Goal: Task Accomplishment & Management: Use online tool/utility

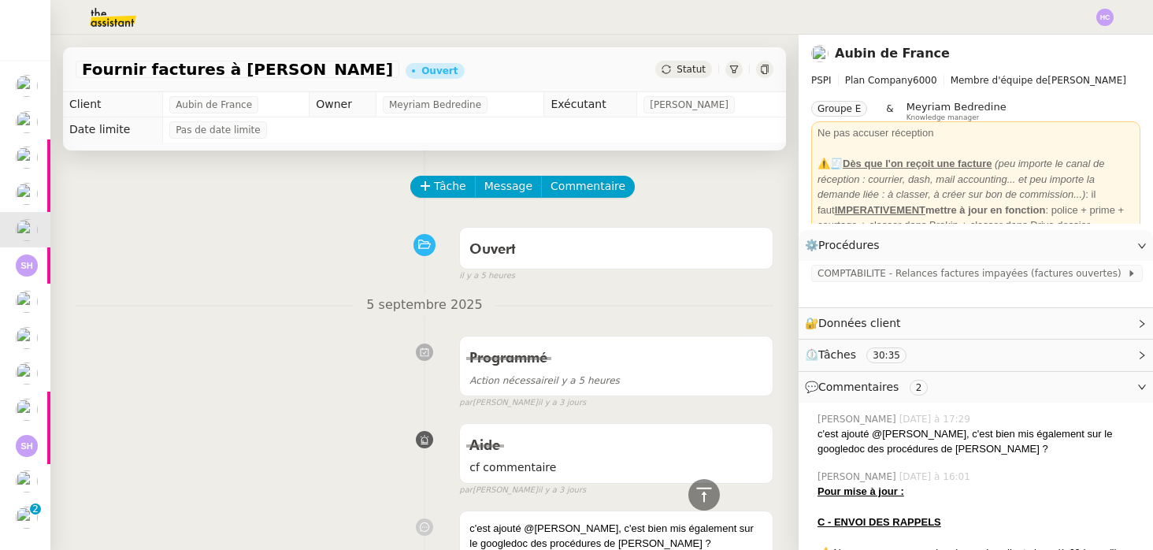
scroll to position [36, 0]
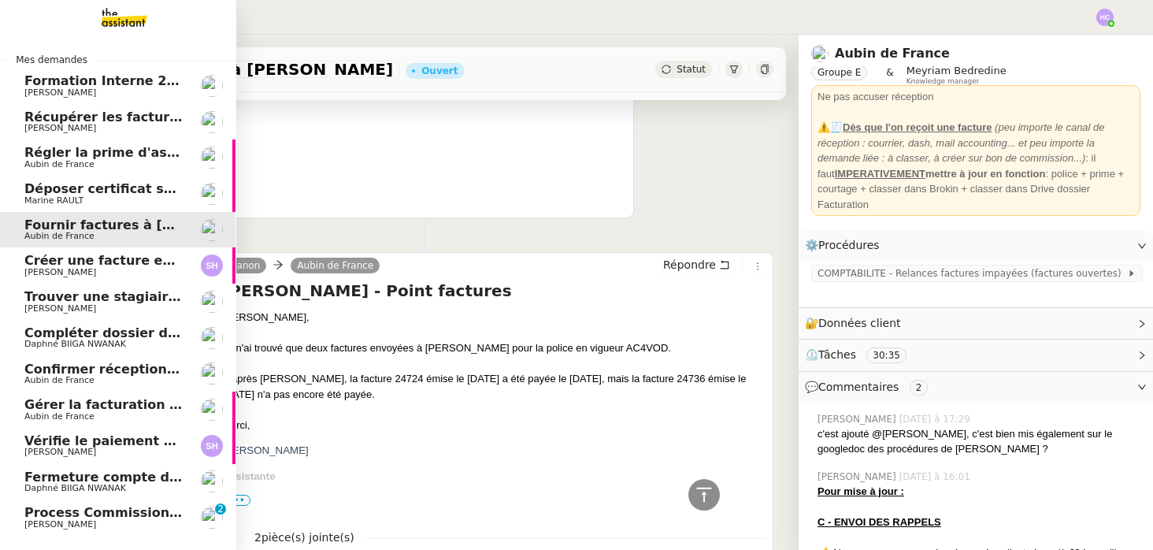
click at [129, 117] on span "Récupérer les factures EDF et Orange" at bounding box center [158, 116] width 268 height 15
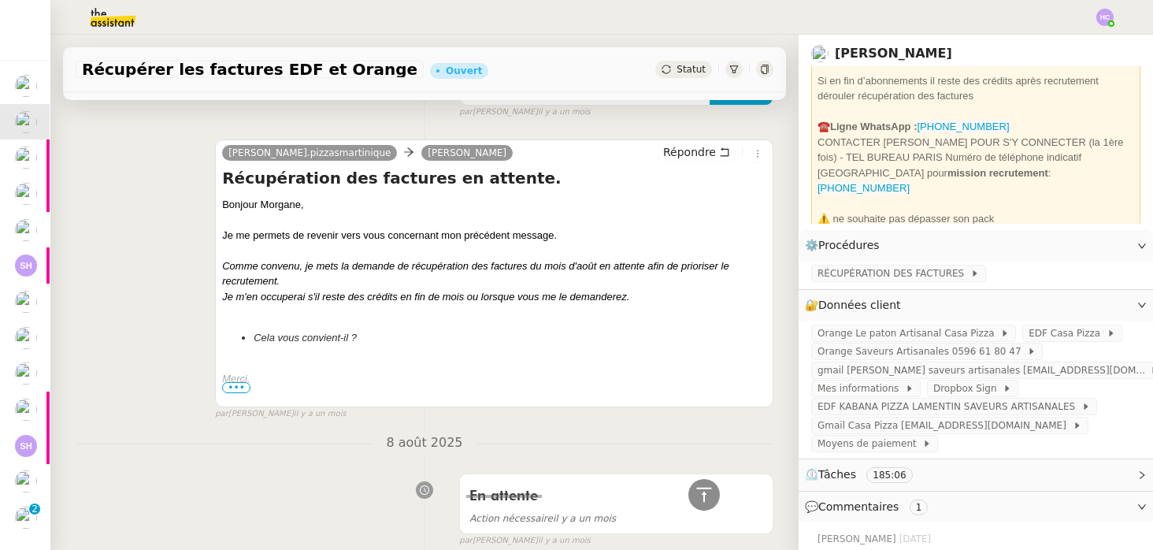
scroll to position [102, 0]
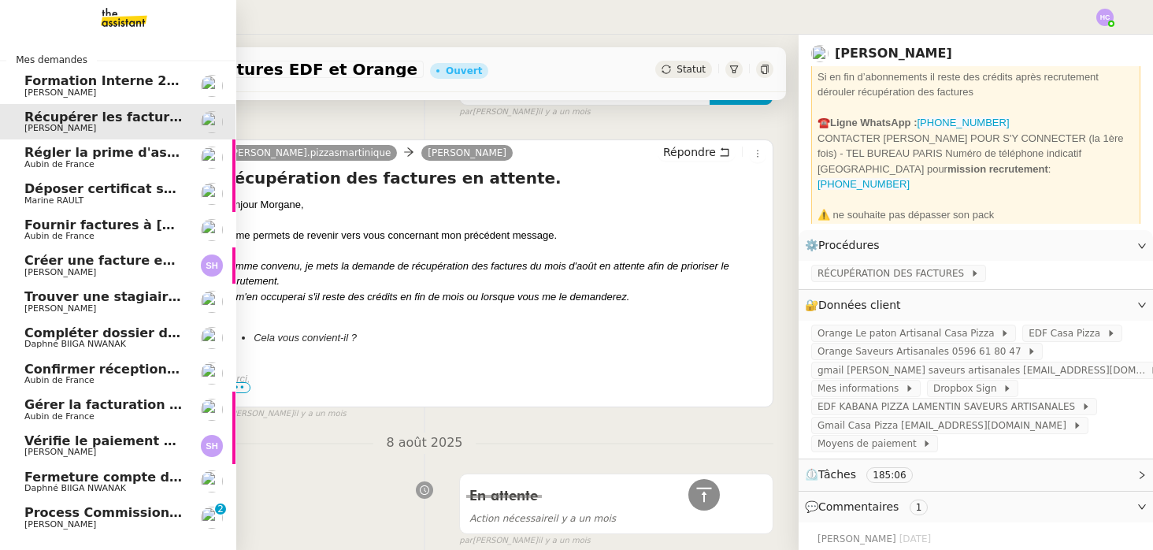
click at [57, 158] on span "Régler la prime d'assurance" at bounding box center [123, 152] width 198 height 15
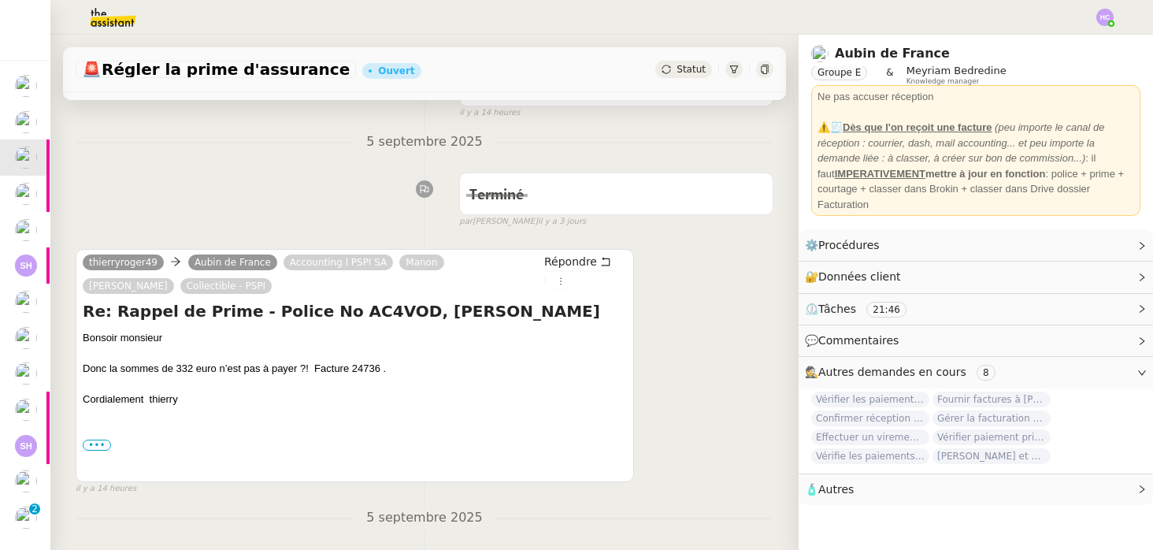
scroll to position [165, 0]
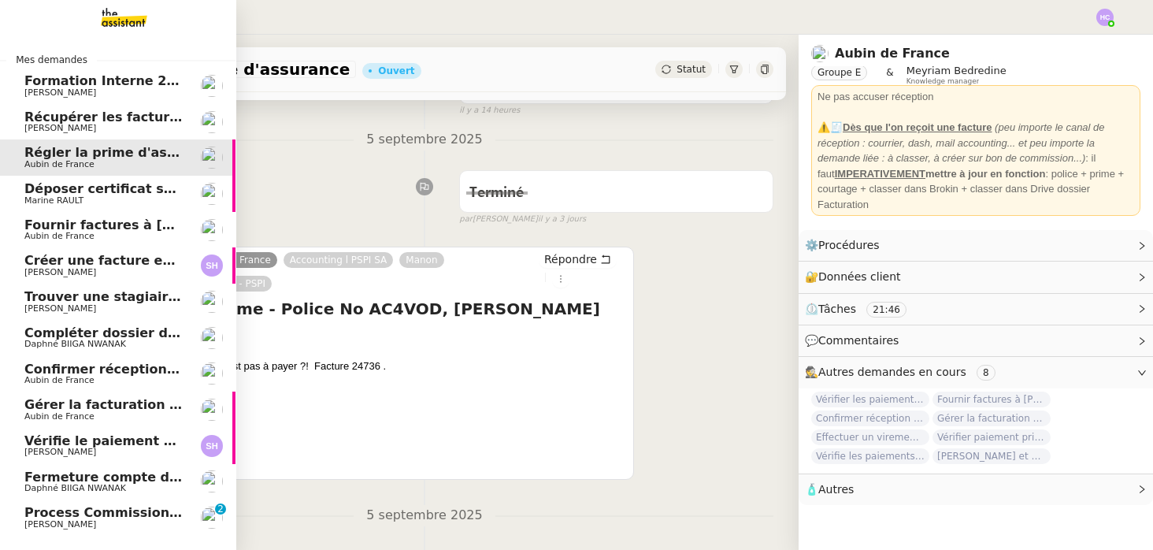
click at [63, 194] on span "Déposer certificat sur Opco" at bounding box center [121, 188] width 194 height 15
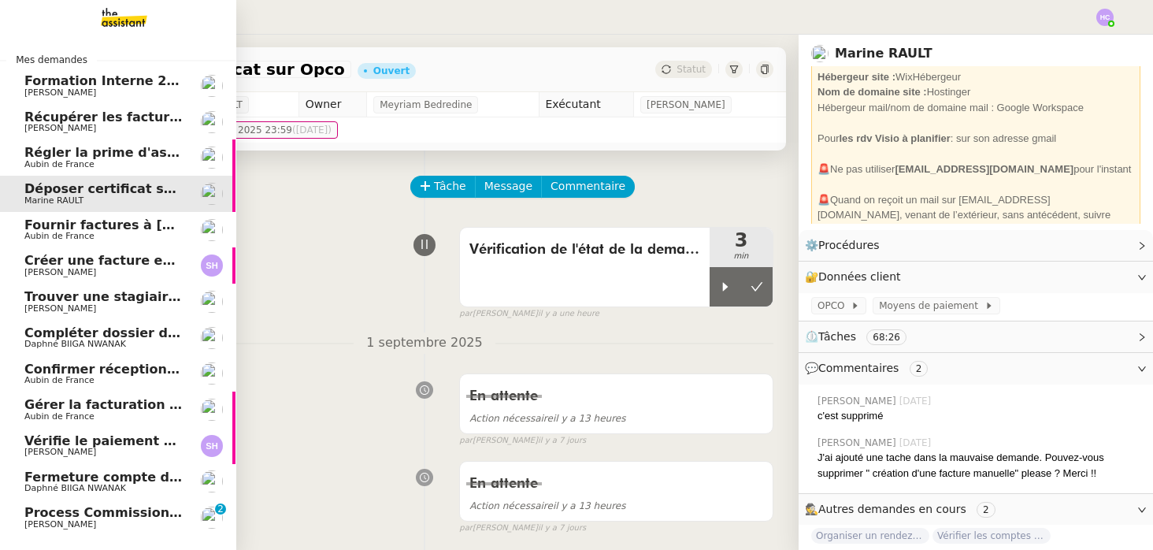
click at [100, 221] on span "Fournir factures à [PERSON_NAME]" at bounding box center [148, 224] width 249 height 15
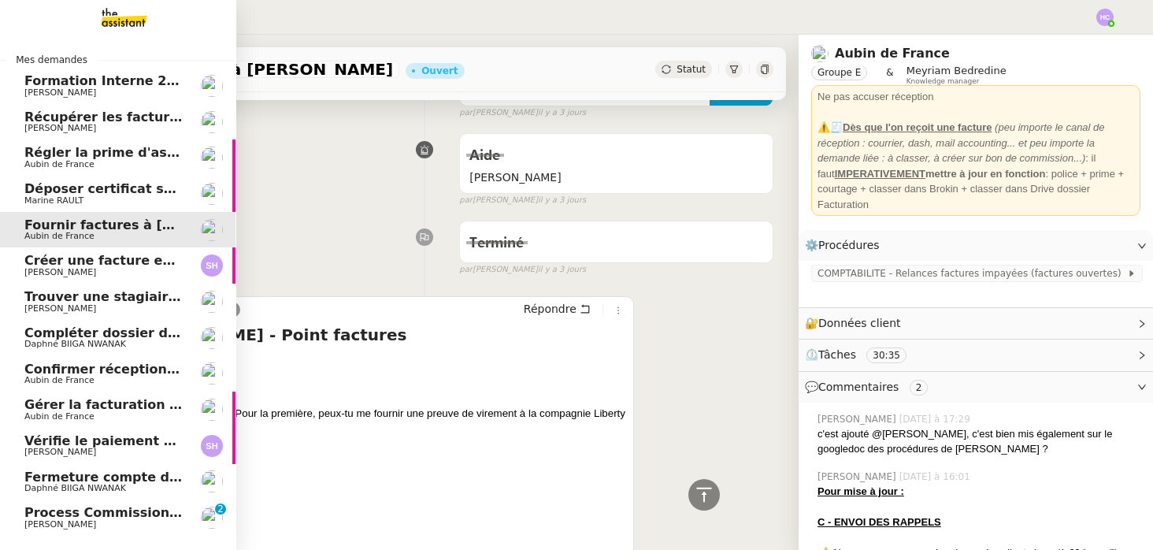
scroll to position [53, 1]
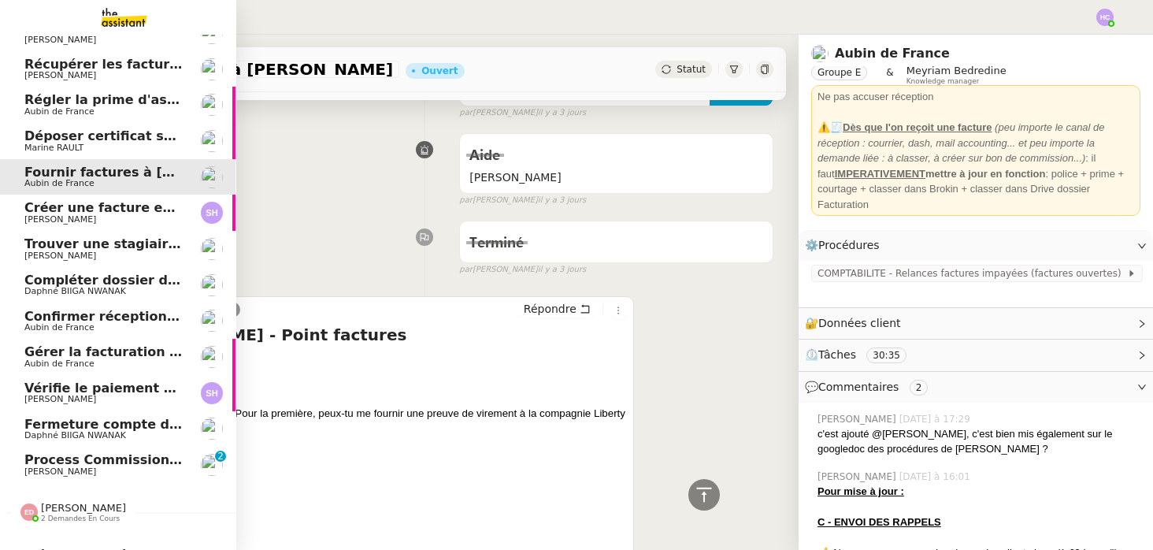
click at [73, 465] on span "Process Commission Payment" at bounding box center [129, 459] width 211 height 15
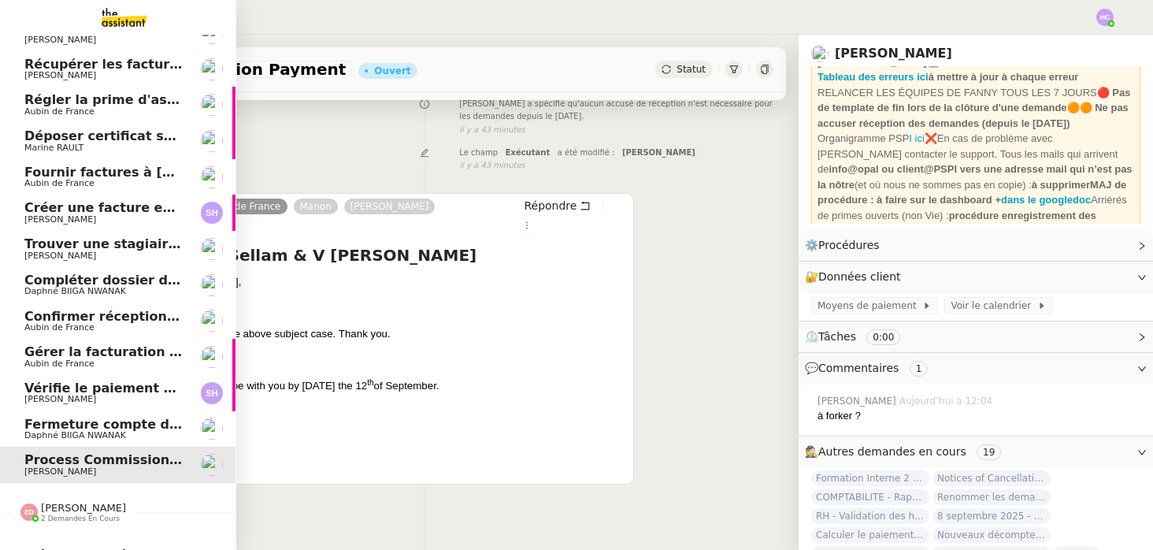
scroll to position [0, 1]
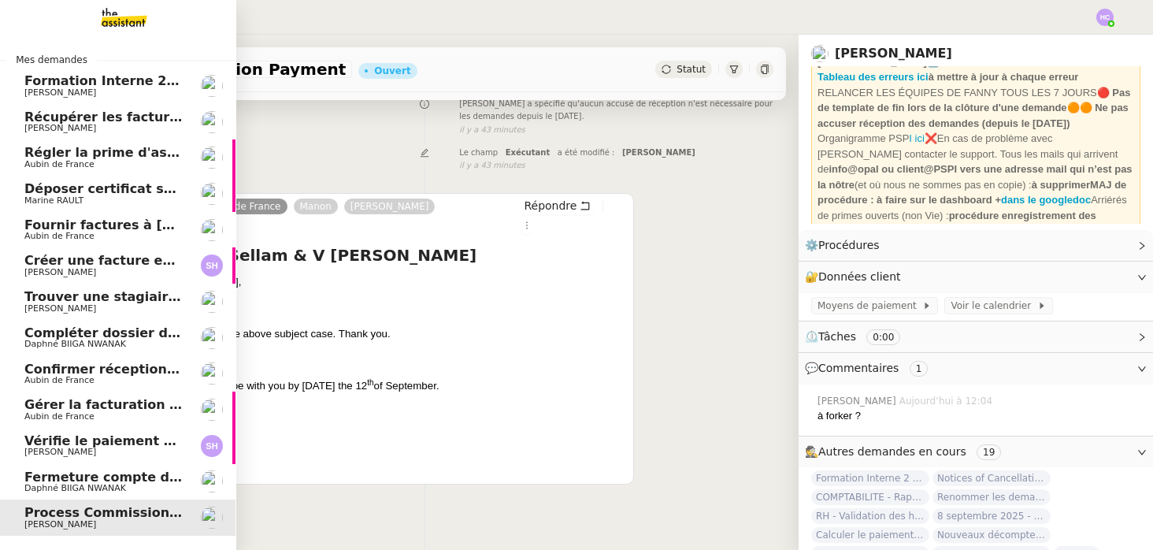
click at [87, 150] on span "Régler la prime d'assurance" at bounding box center [123, 152] width 198 height 15
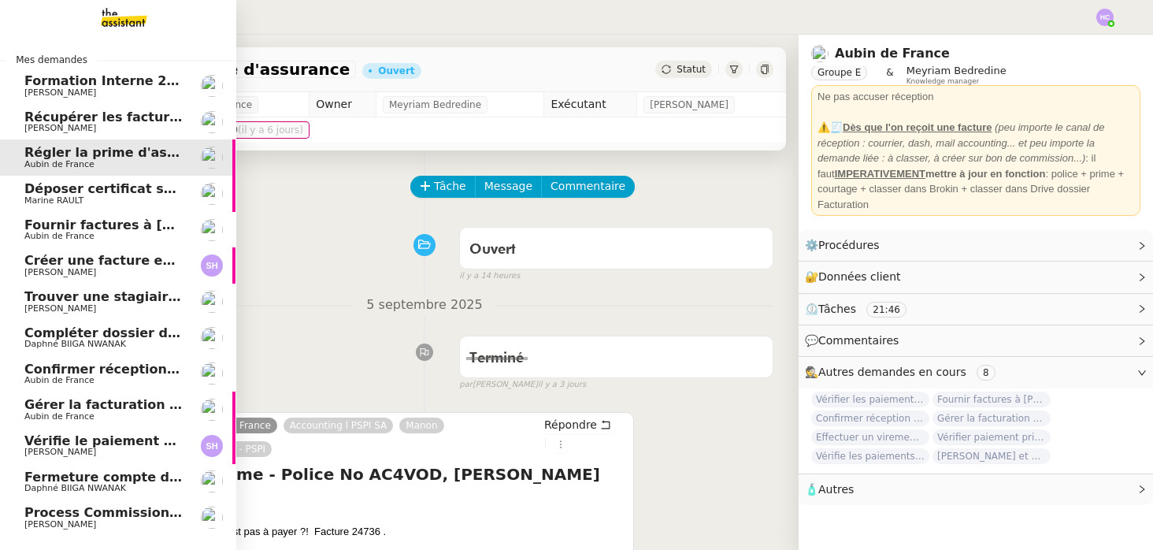
click at [78, 199] on span "Marine RAULT" at bounding box center [53, 200] width 59 height 10
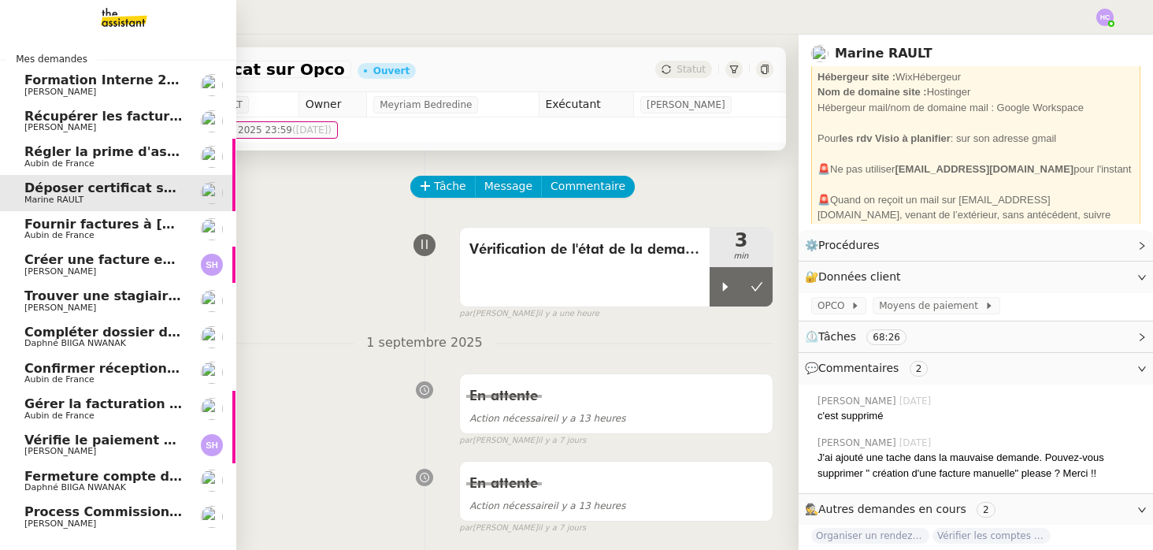
click at [82, 233] on span "Aubin de France" at bounding box center [59, 235] width 70 height 10
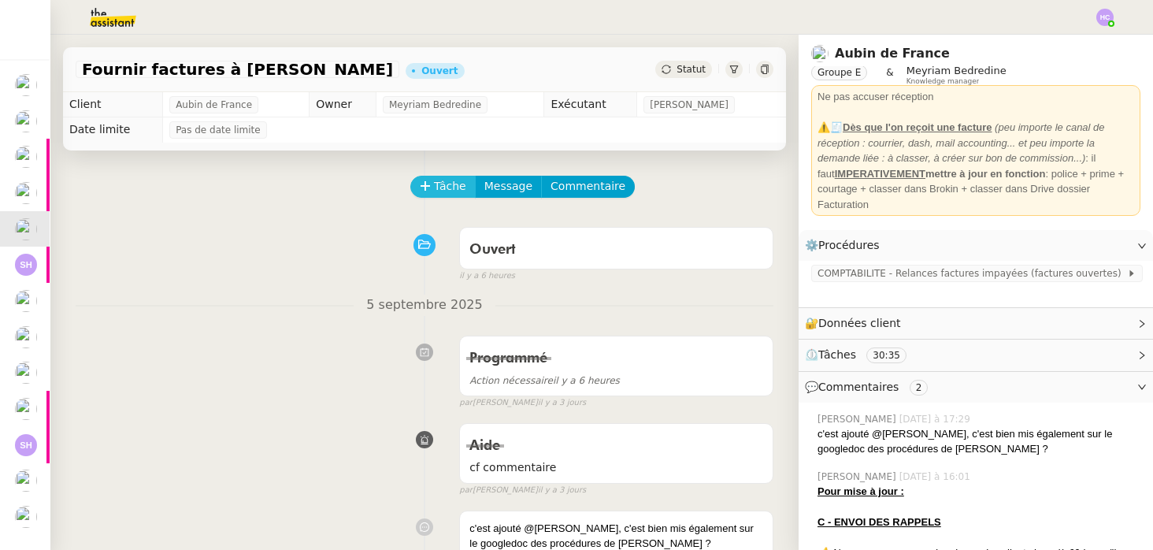
click at [448, 182] on span "Tâche" at bounding box center [450, 186] width 32 height 18
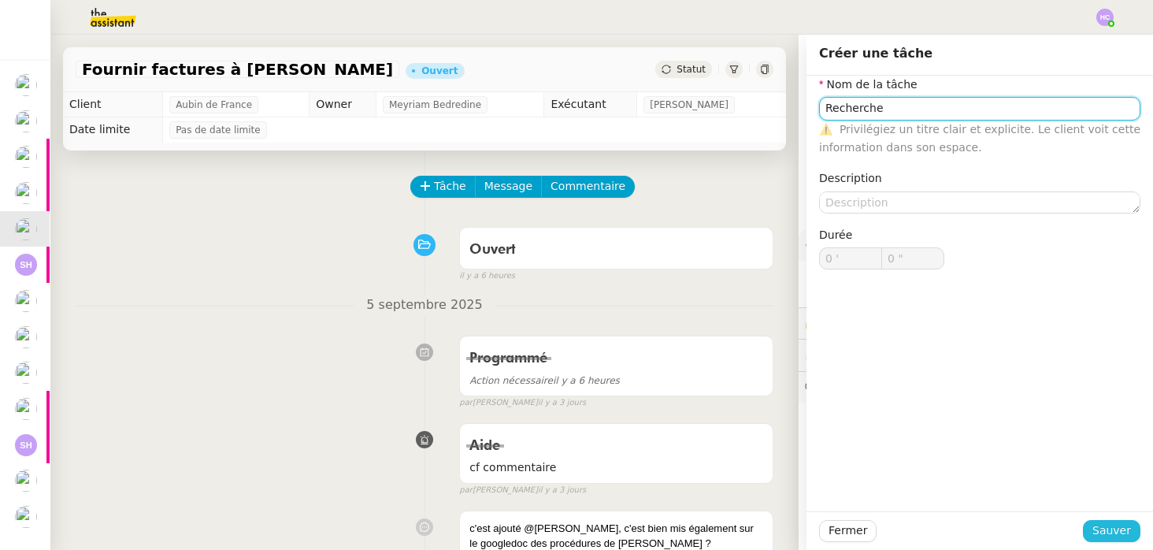
type input "Recherche"
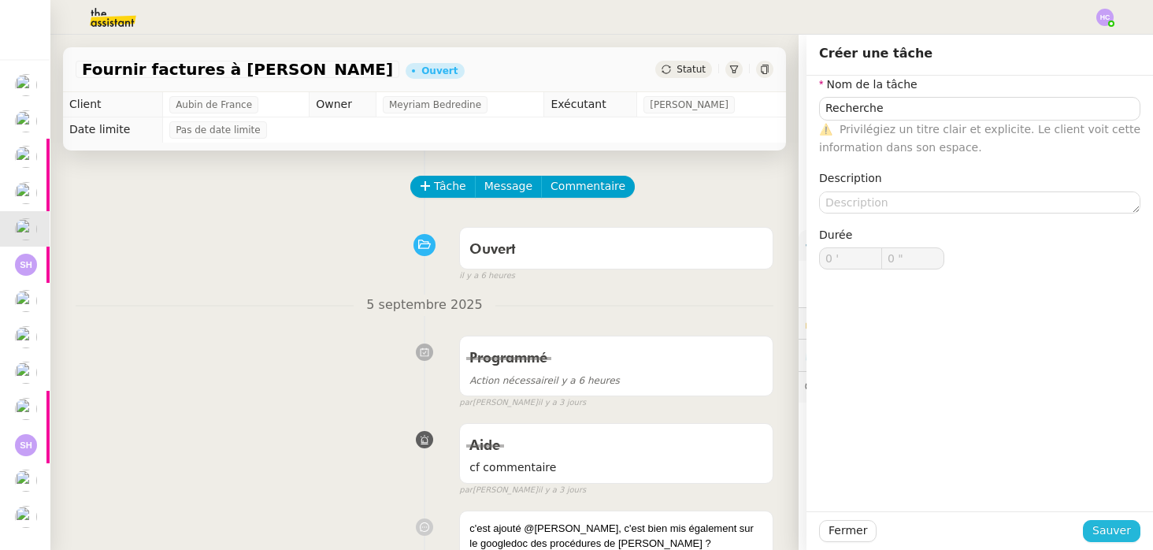
click at [1117, 537] on span "Sauver" at bounding box center [1111, 530] width 39 height 18
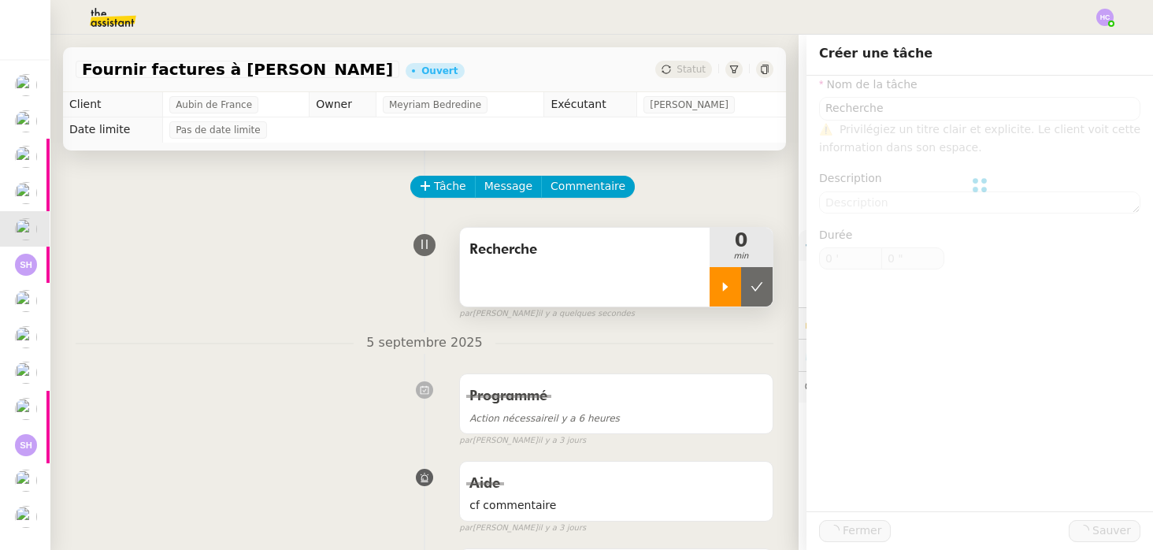
click at [732, 292] on div at bounding box center [724, 286] width 31 height 39
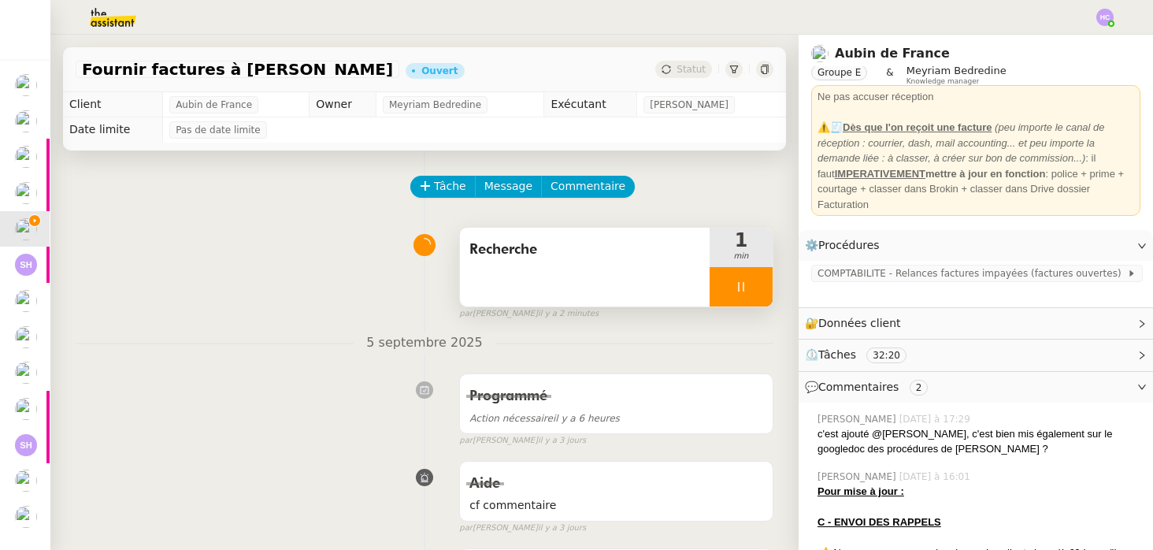
click at [750, 284] on div at bounding box center [740, 286] width 63 height 39
